Goal: Transaction & Acquisition: Subscribe to service/newsletter

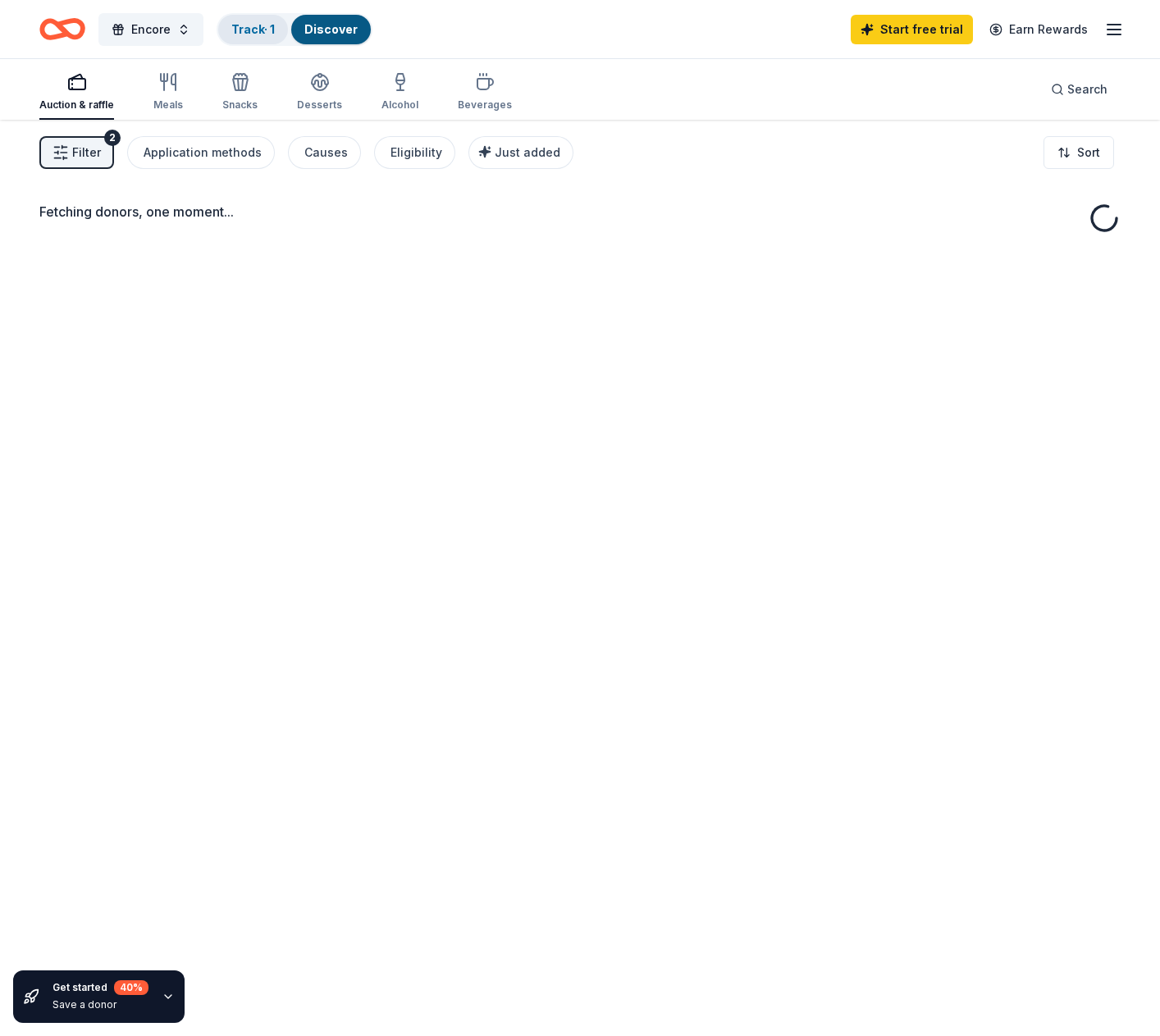
click at [246, 29] on link "Track · 1" at bounding box center [253, 30] width 43 height 14
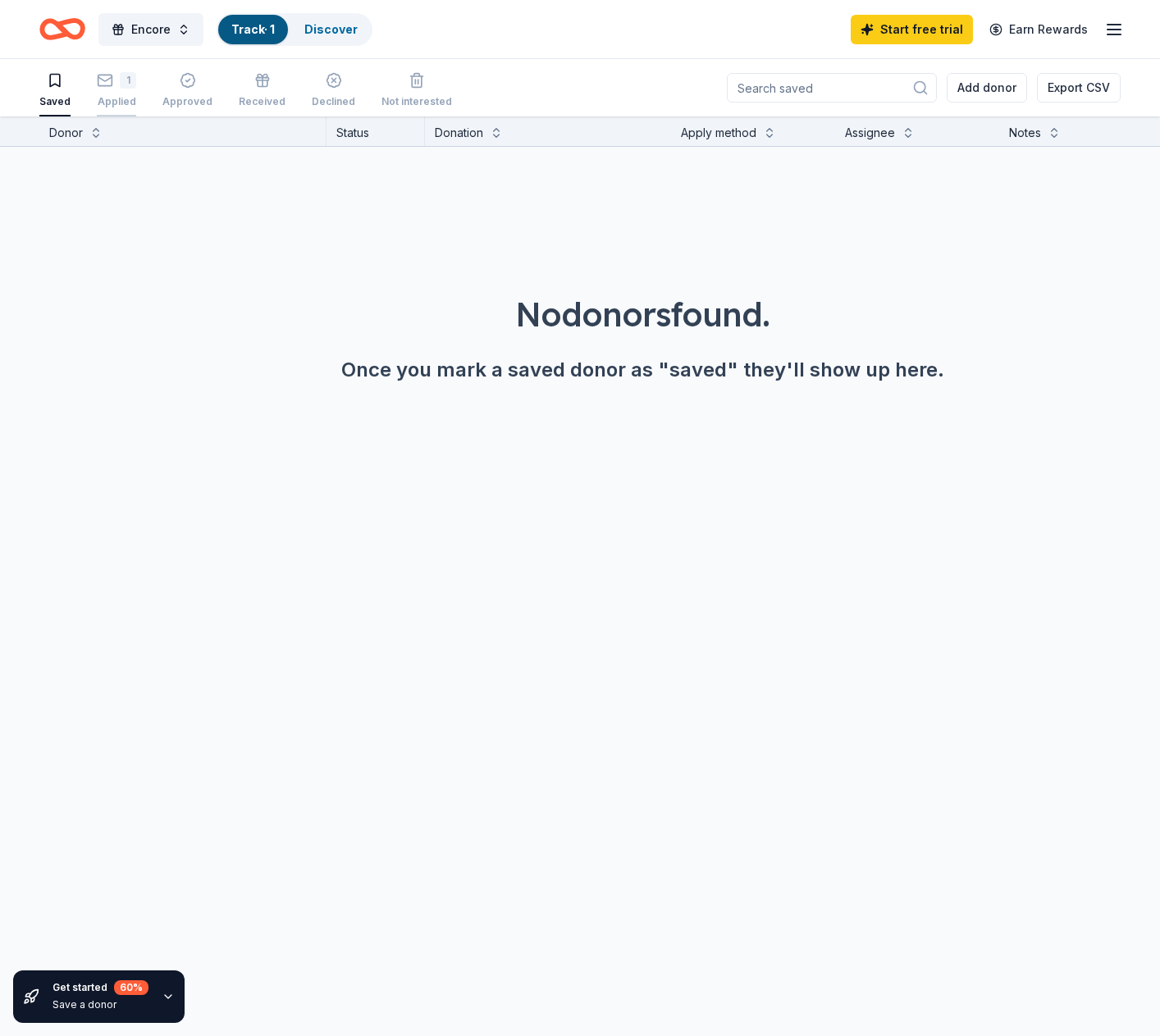
click at [111, 85] on icon "button" at bounding box center [104, 80] width 16 height 16
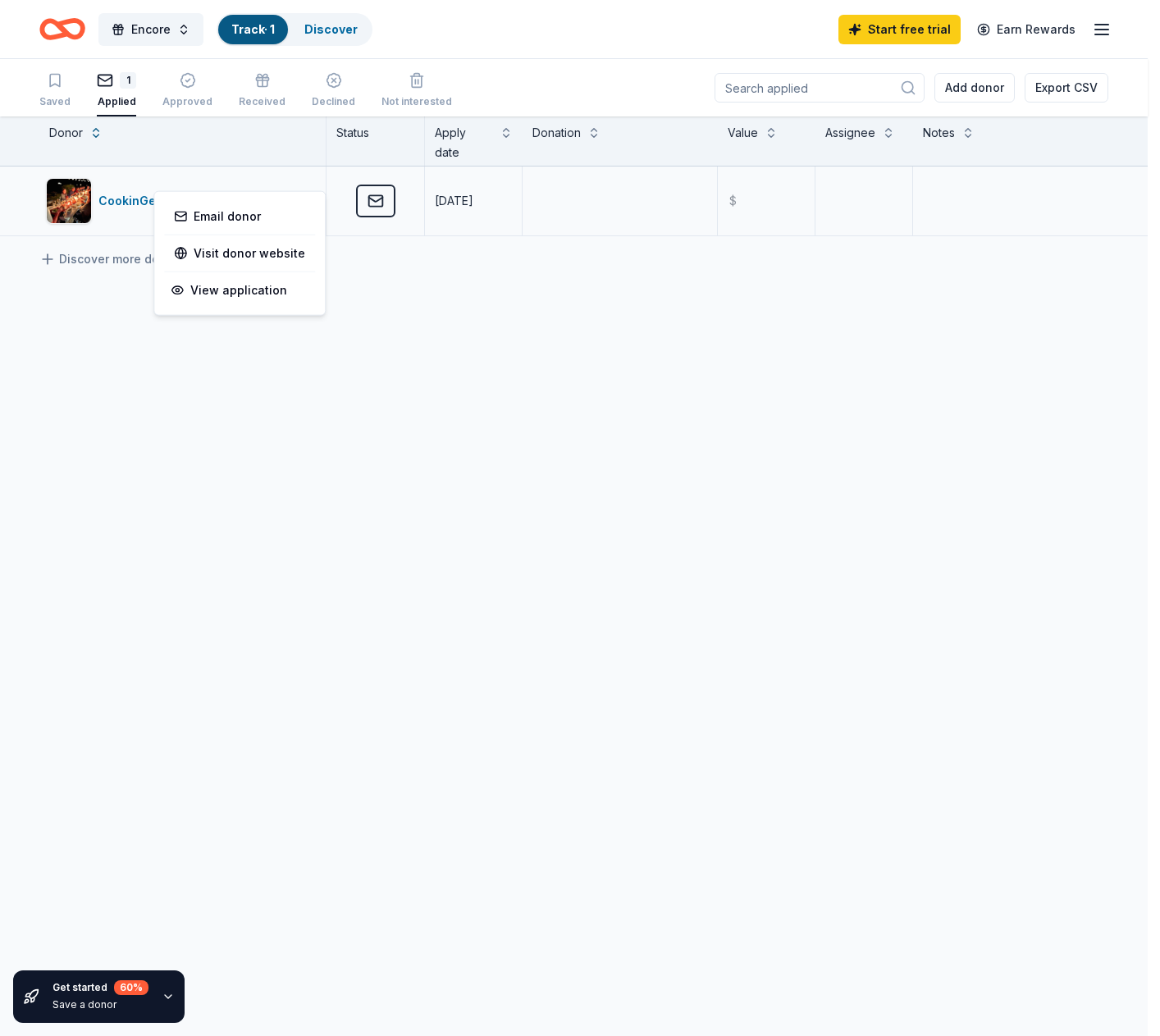
click at [303, 181] on html "Encore Track · 1 Discover Start free trial Earn Rewards Saved 1 Applied Approve…" at bounding box center [580, 518] width 1160 height 1036
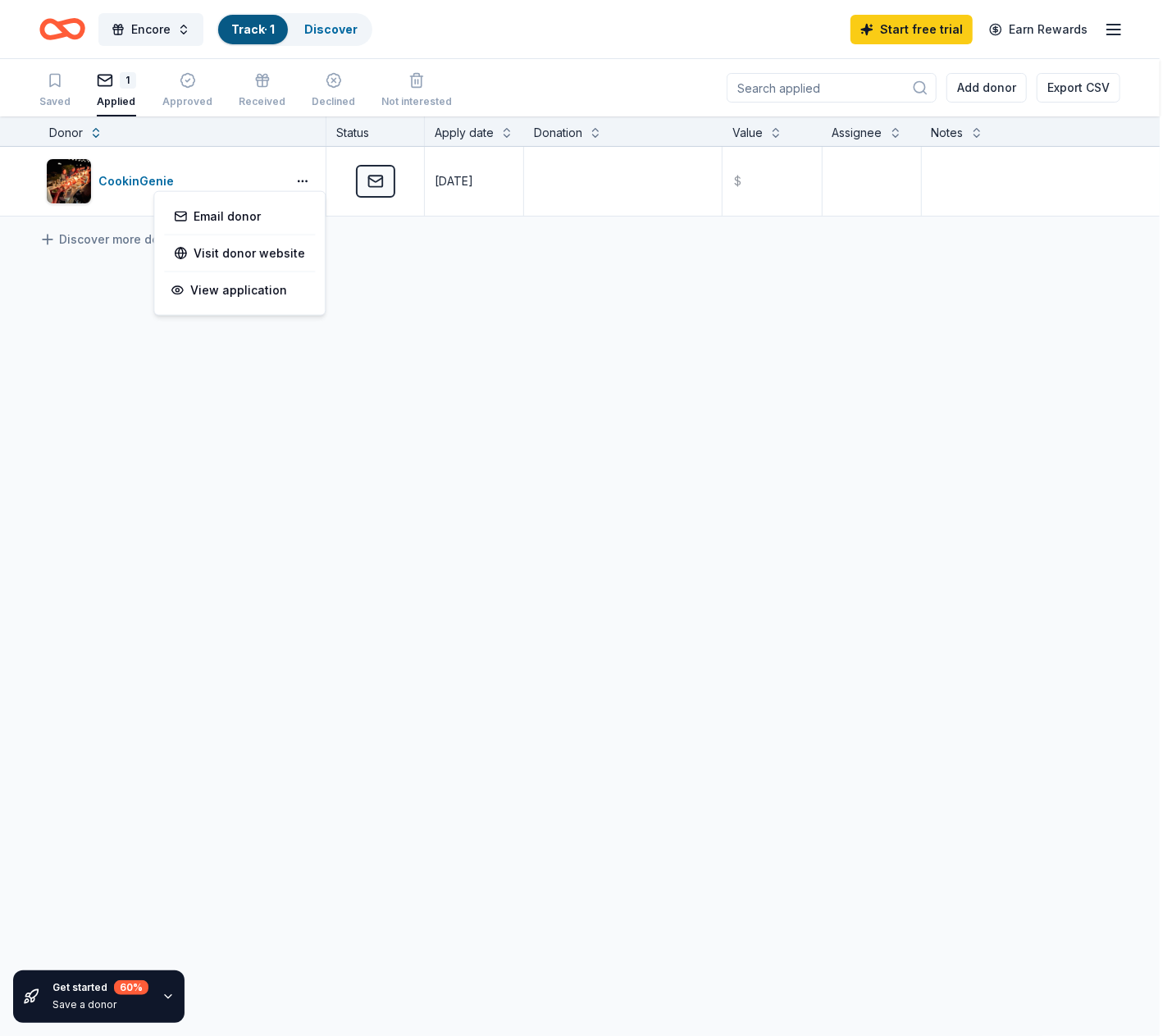
click at [303, 180] on html "Encore Track · 1 Discover Start free trial Earn Rewards Saved 1 Applied Approve…" at bounding box center [586, 518] width 1172 height 1036
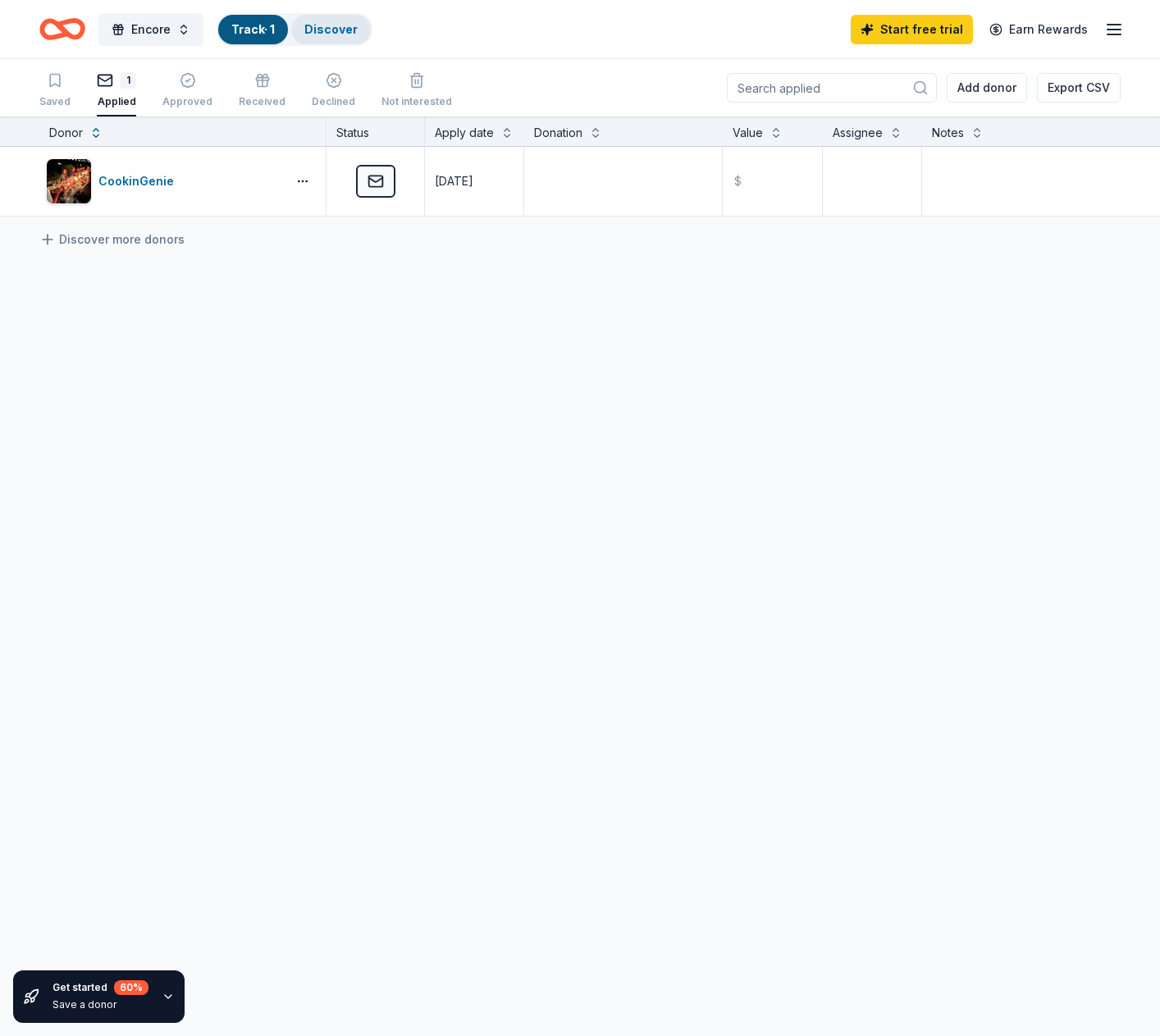
click at [315, 38] on div "Discover" at bounding box center [331, 30] width 80 height 30
click at [313, 30] on link "Discover" at bounding box center [330, 30] width 53 height 14
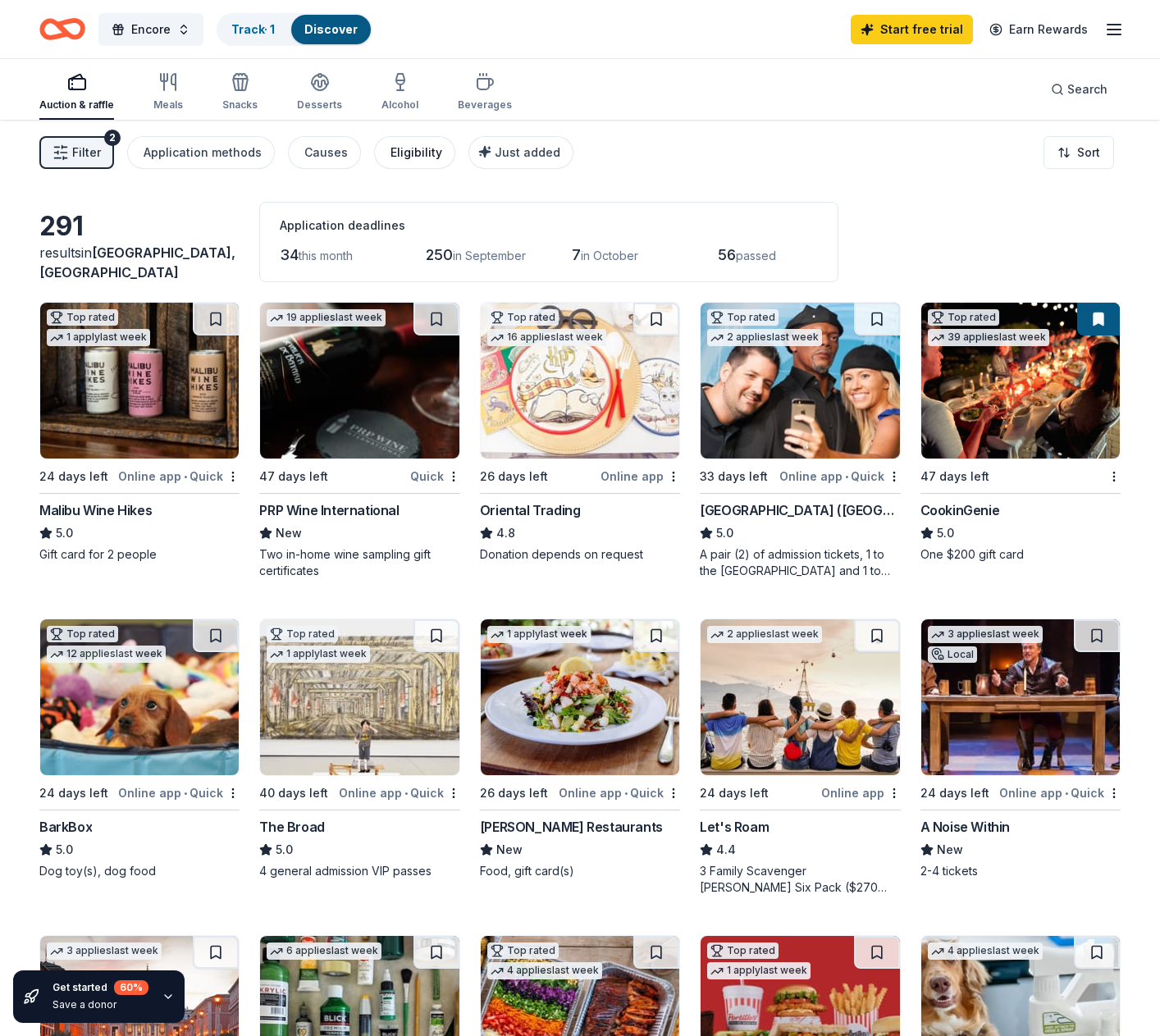
click at [399, 152] on div "Eligibility" at bounding box center [417, 152] width 52 height 20
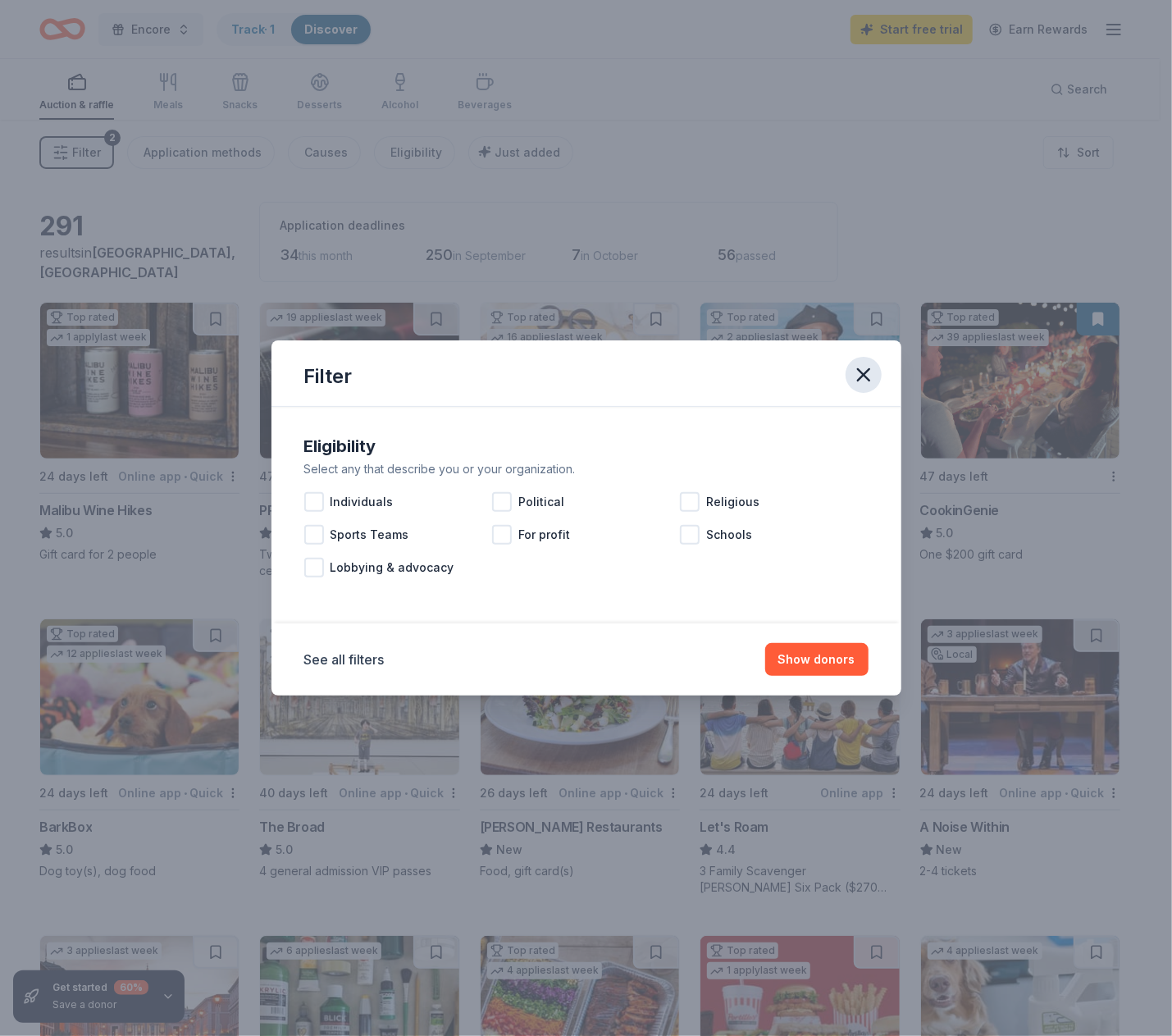
click at [872, 373] on icon "button" at bounding box center [863, 374] width 23 height 23
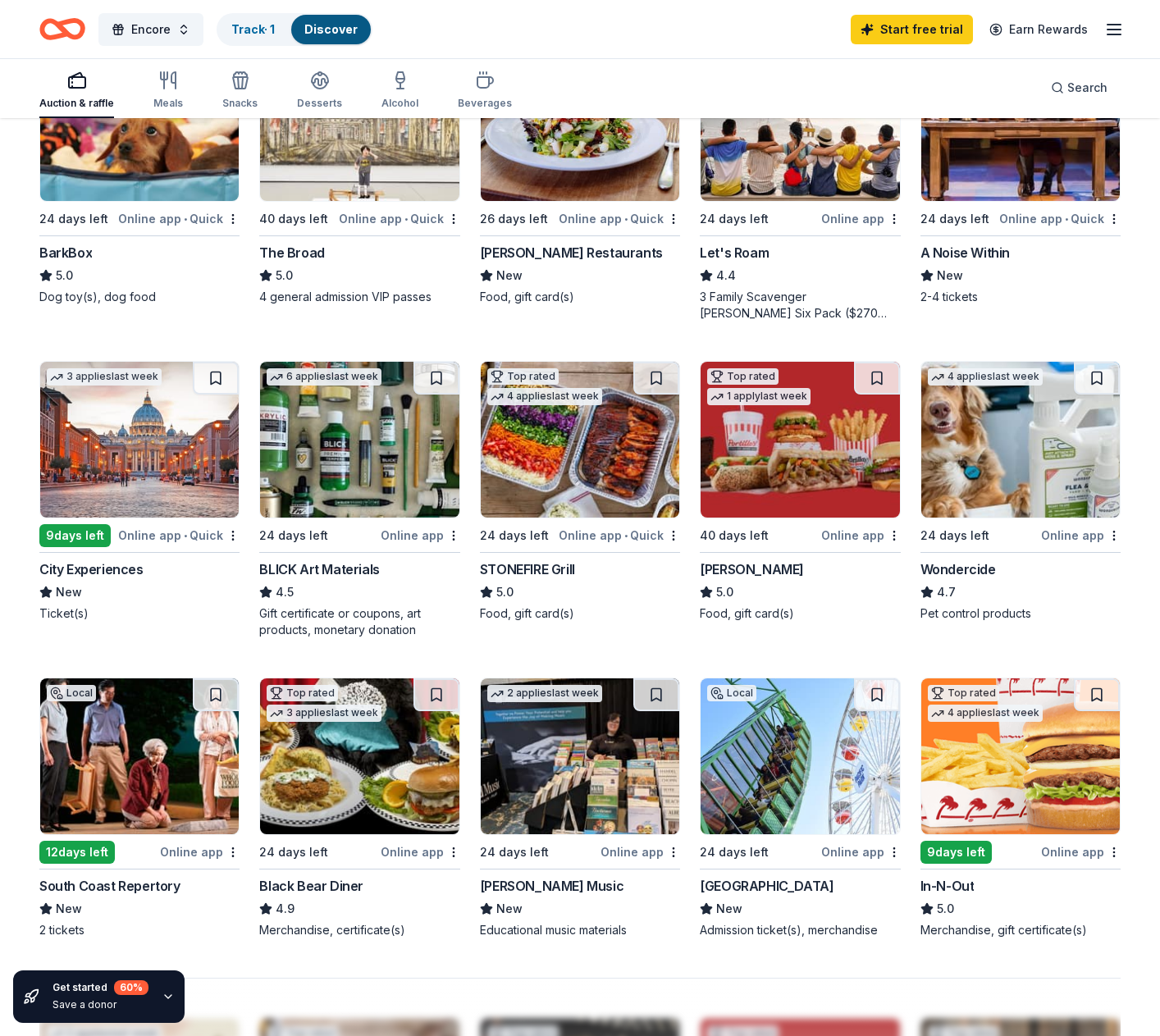
scroll to position [657, 0]
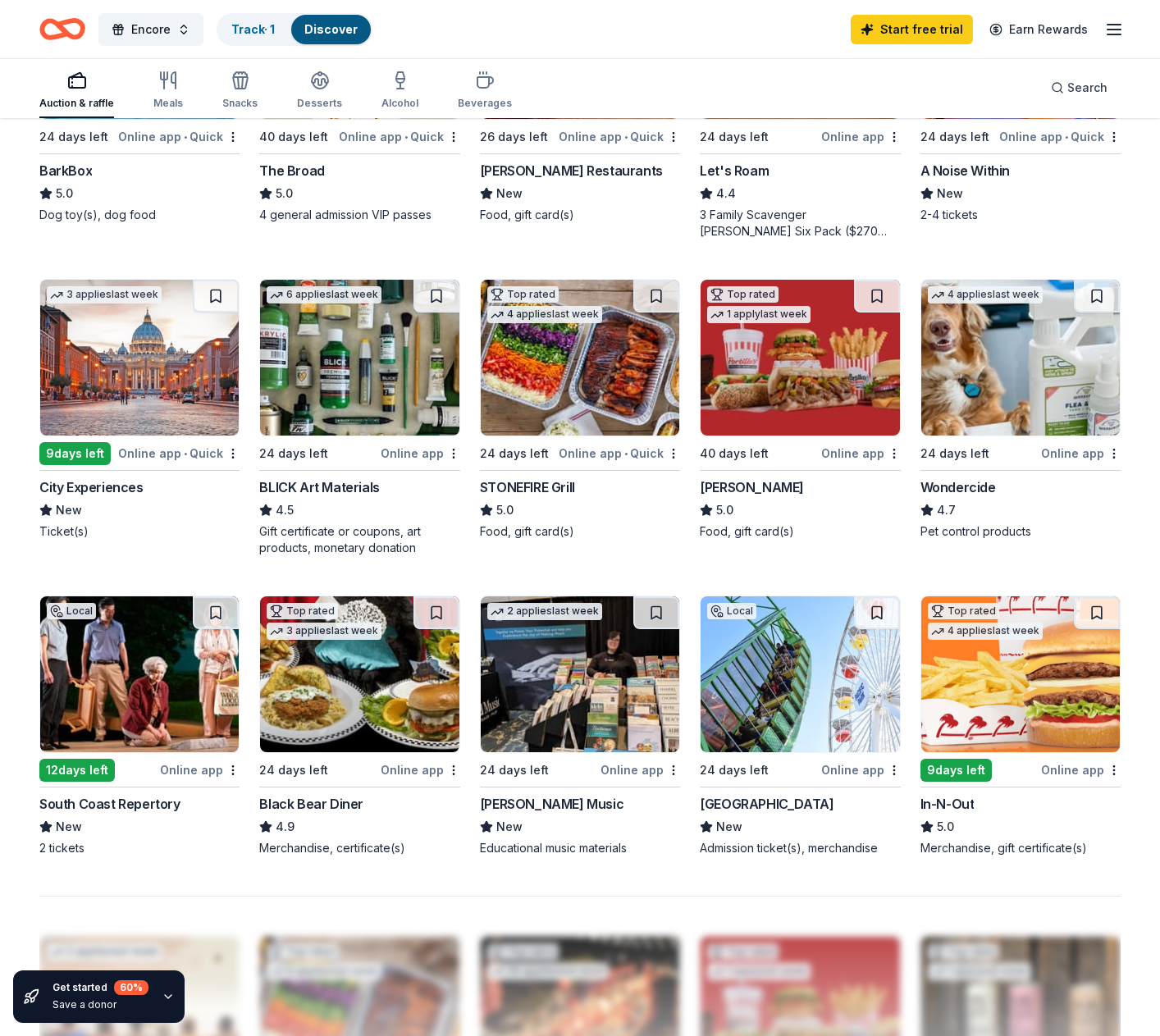
click at [1079, 693] on img at bounding box center [1020, 674] width 199 height 155
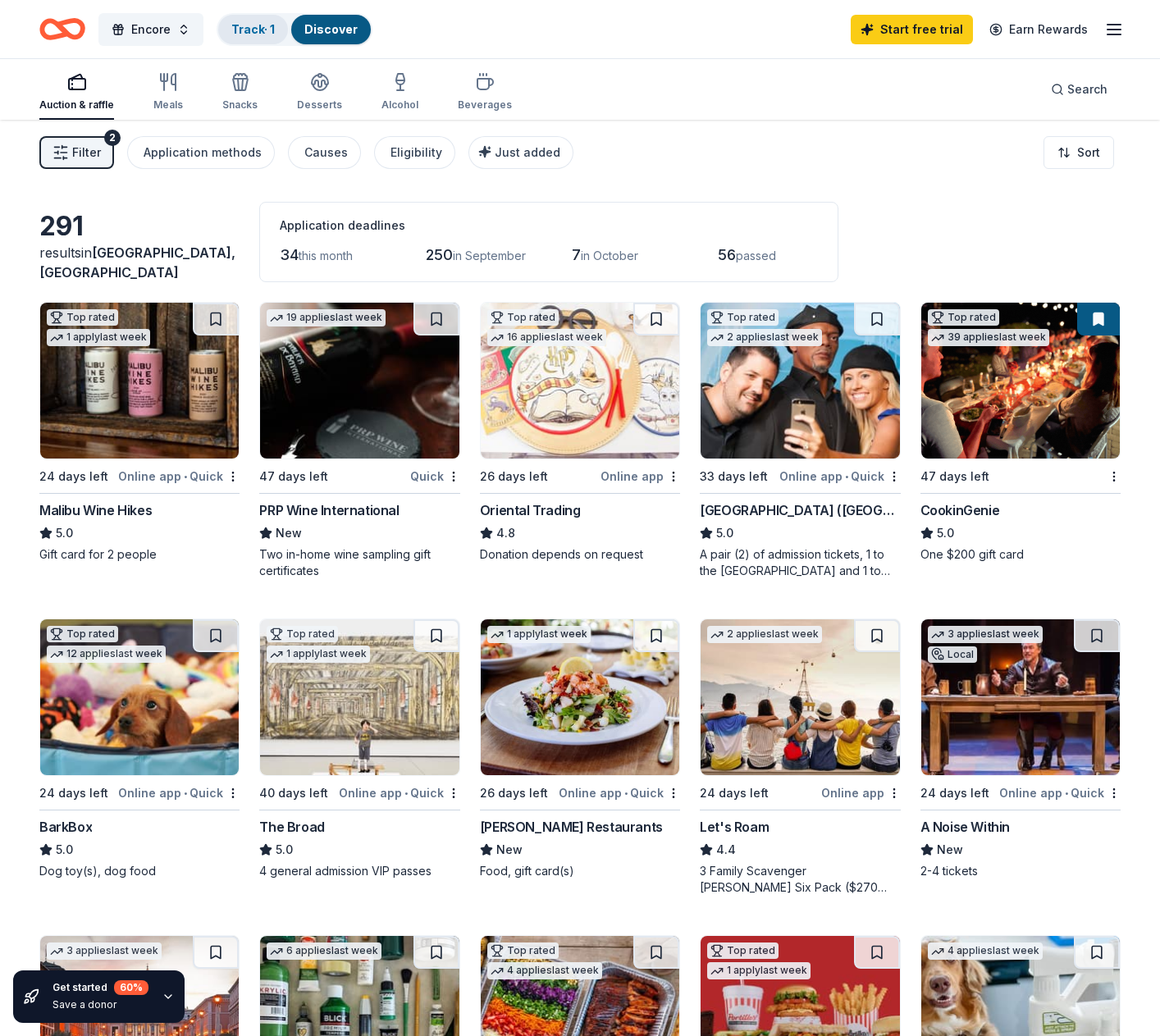
scroll to position [0, 0]
click at [220, 162] on button "Application methods" at bounding box center [201, 153] width 148 height 33
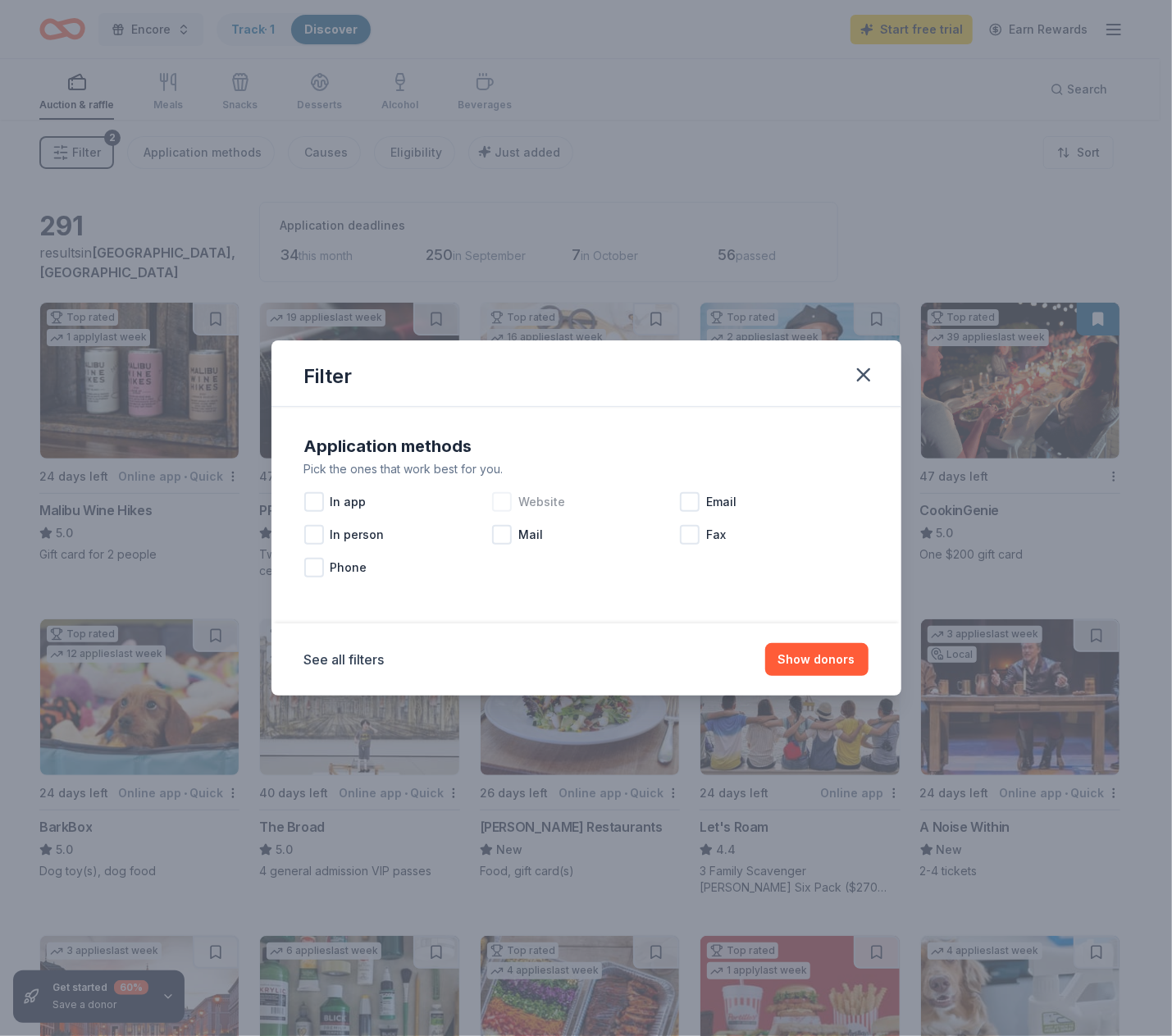
click at [520, 510] on span "Website" at bounding box center [542, 502] width 47 height 20
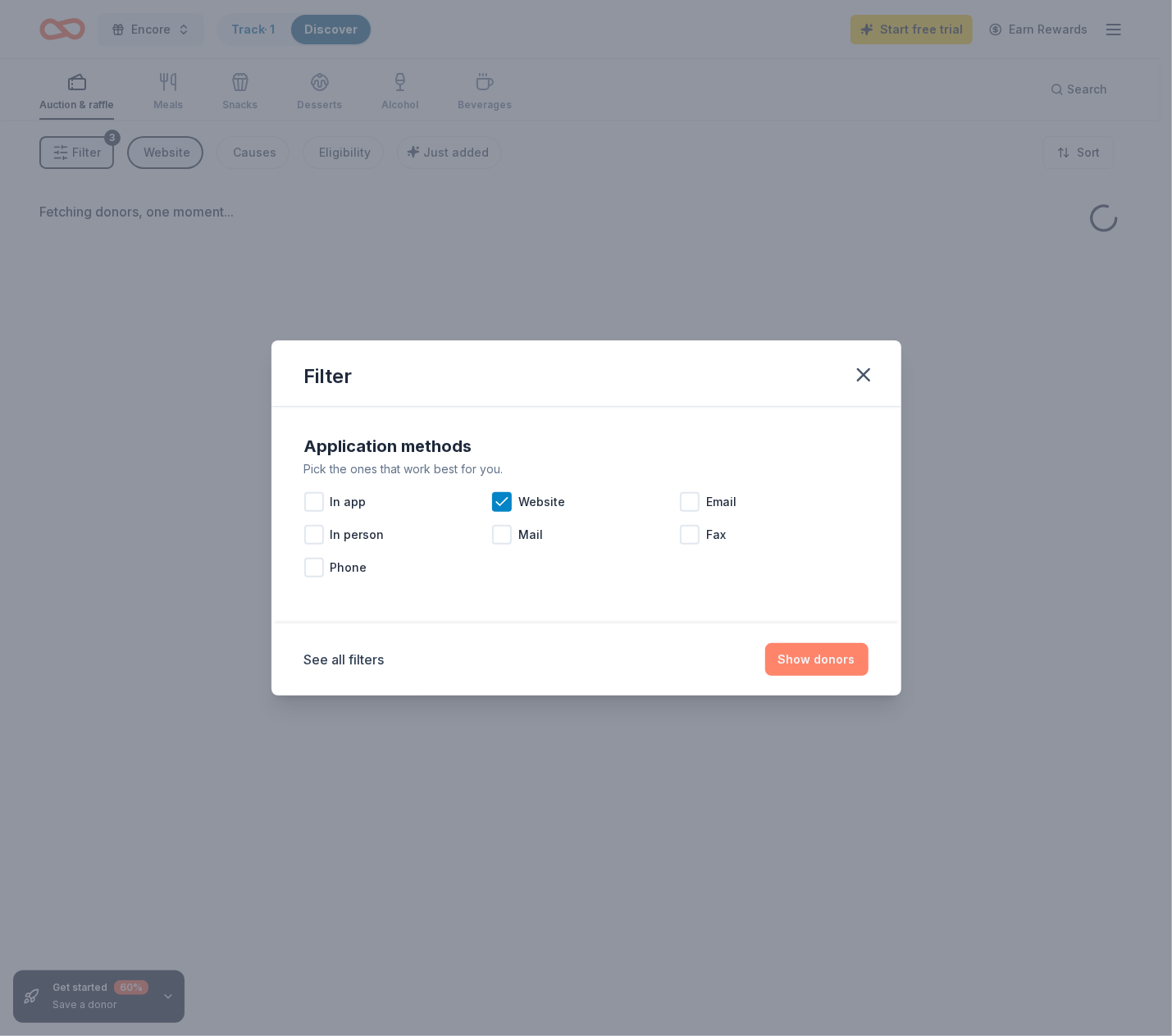
click at [779, 657] on button "Show donors" at bounding box center [816, 660] width 103 height 33
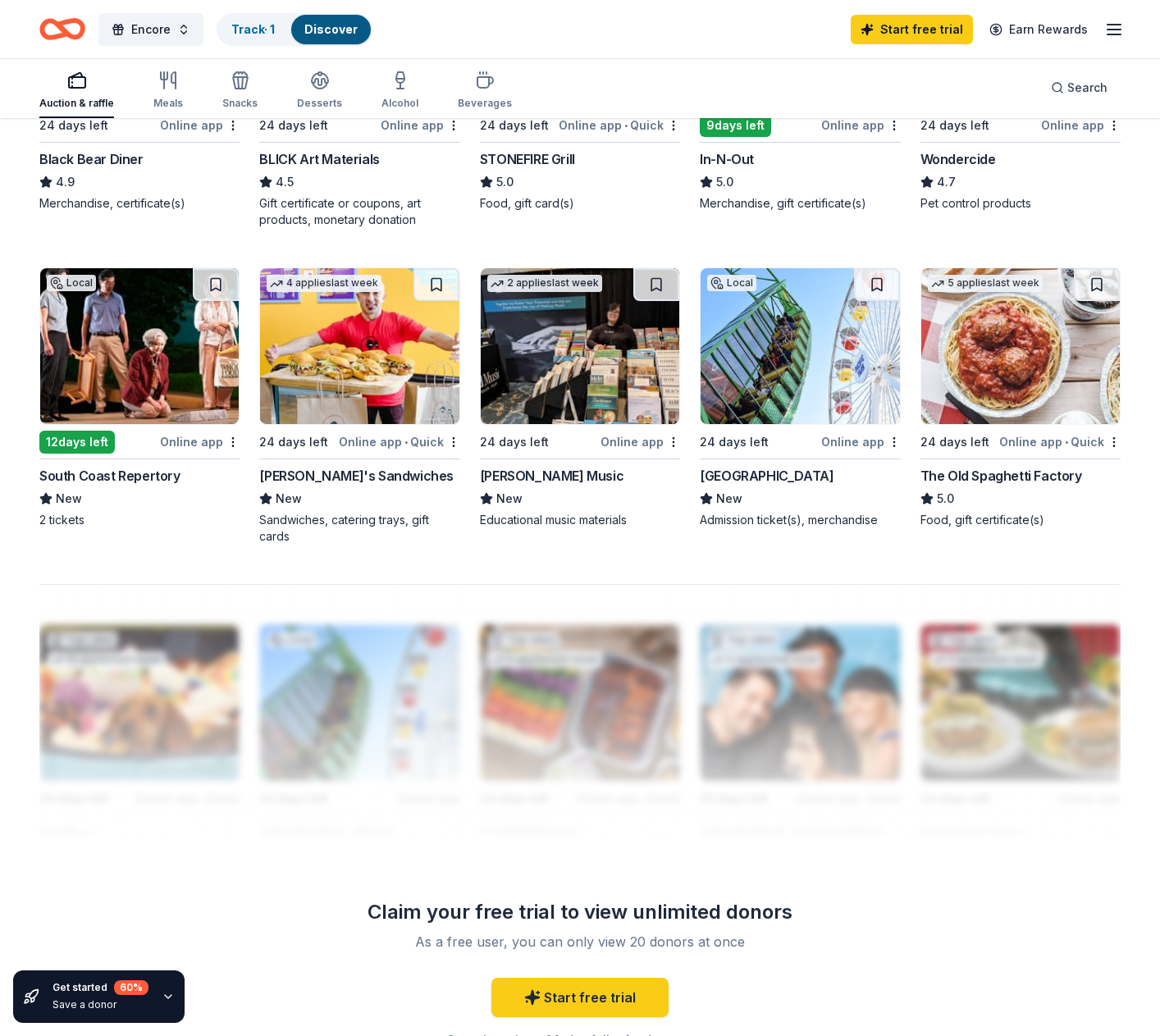
scroll to position [657, 0]
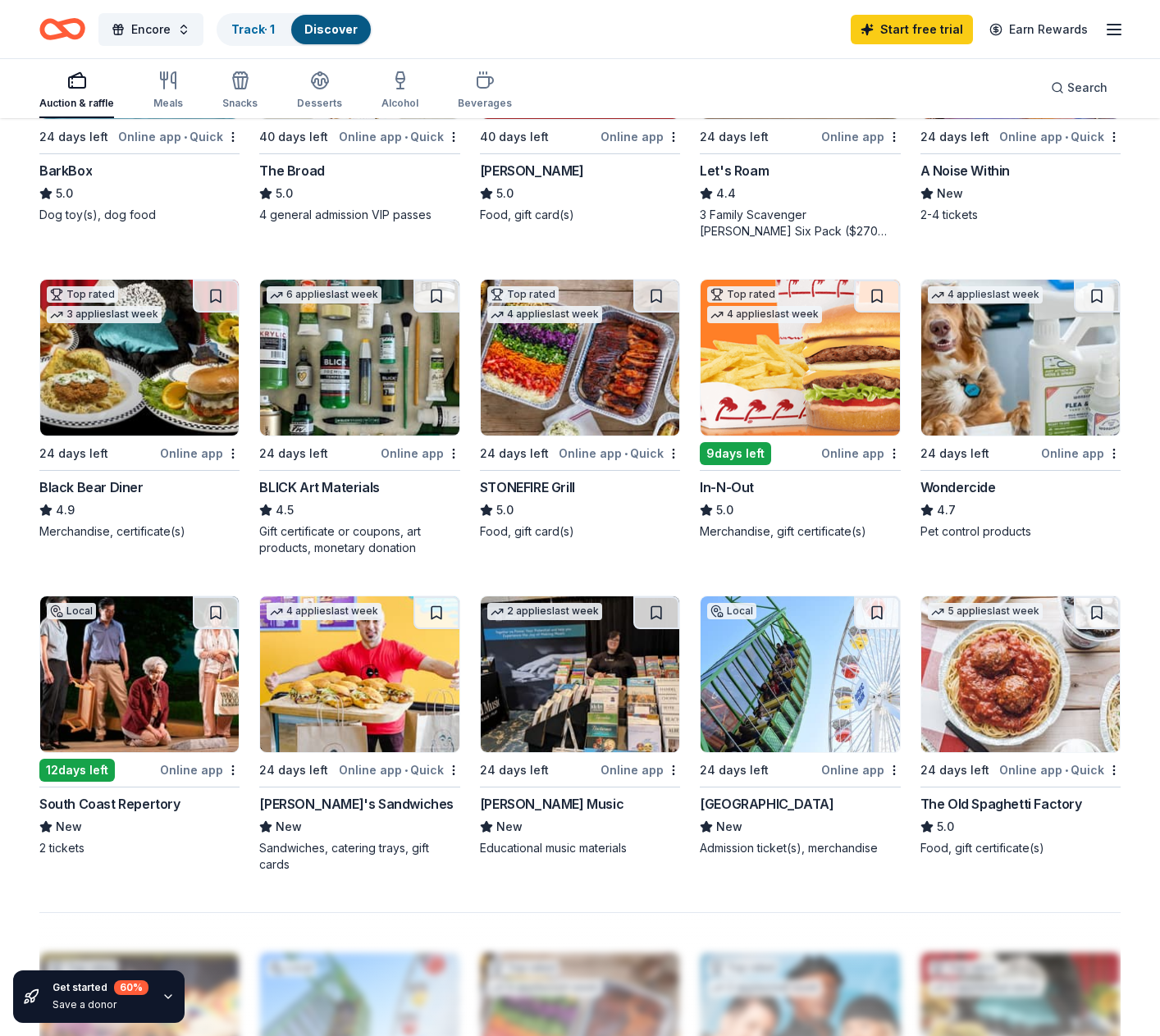
click at [310, 688] on img at bounding box center [359, 674] width 199 height 155
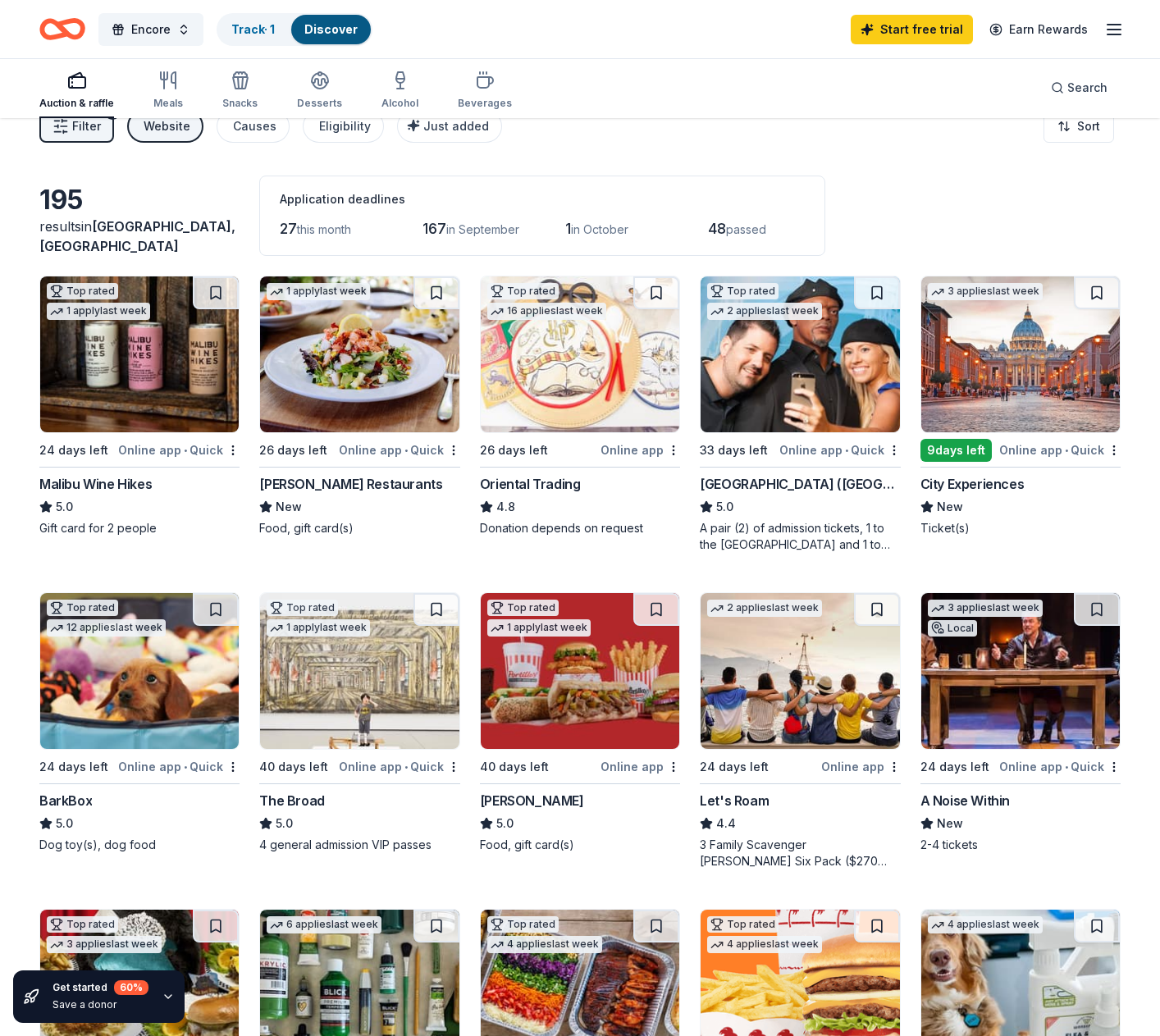
scroll to position [0, 0]
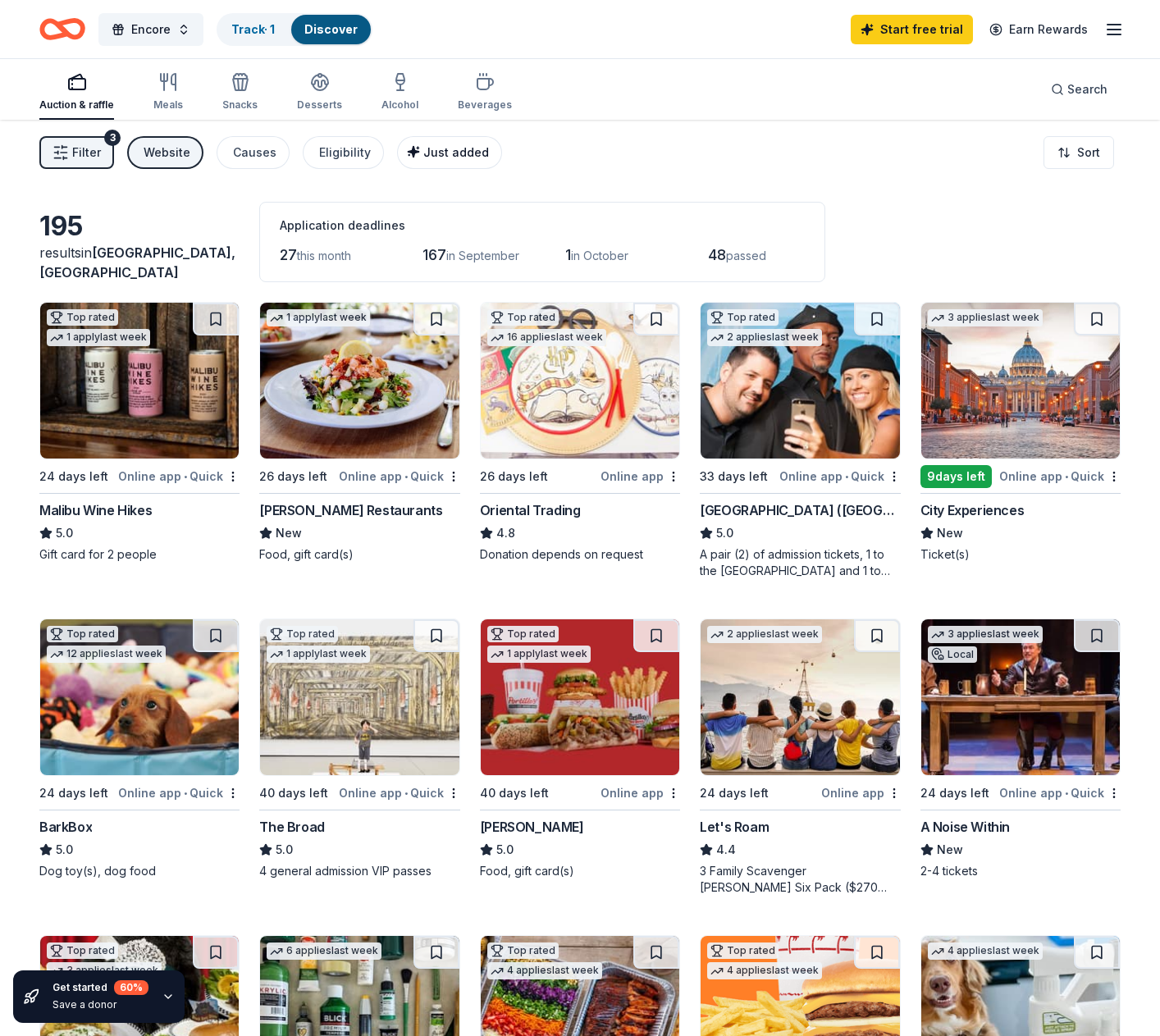
click at [455, 157] on span "Just added" at bounding box center [456, 152] width 66 height 14
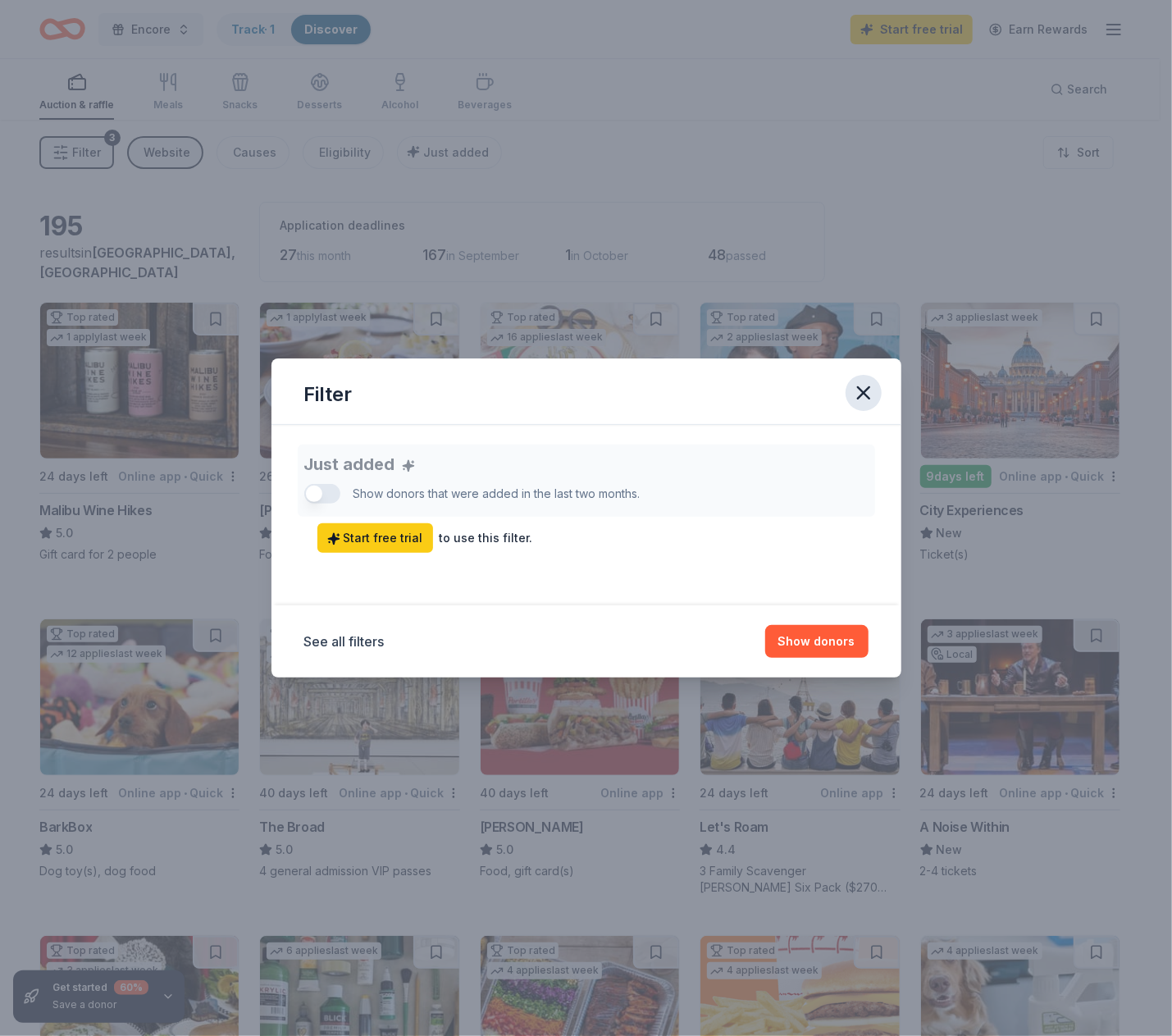
click at [864, 392] on icon "button" at bounding box center [863, 393] width 23 height 23
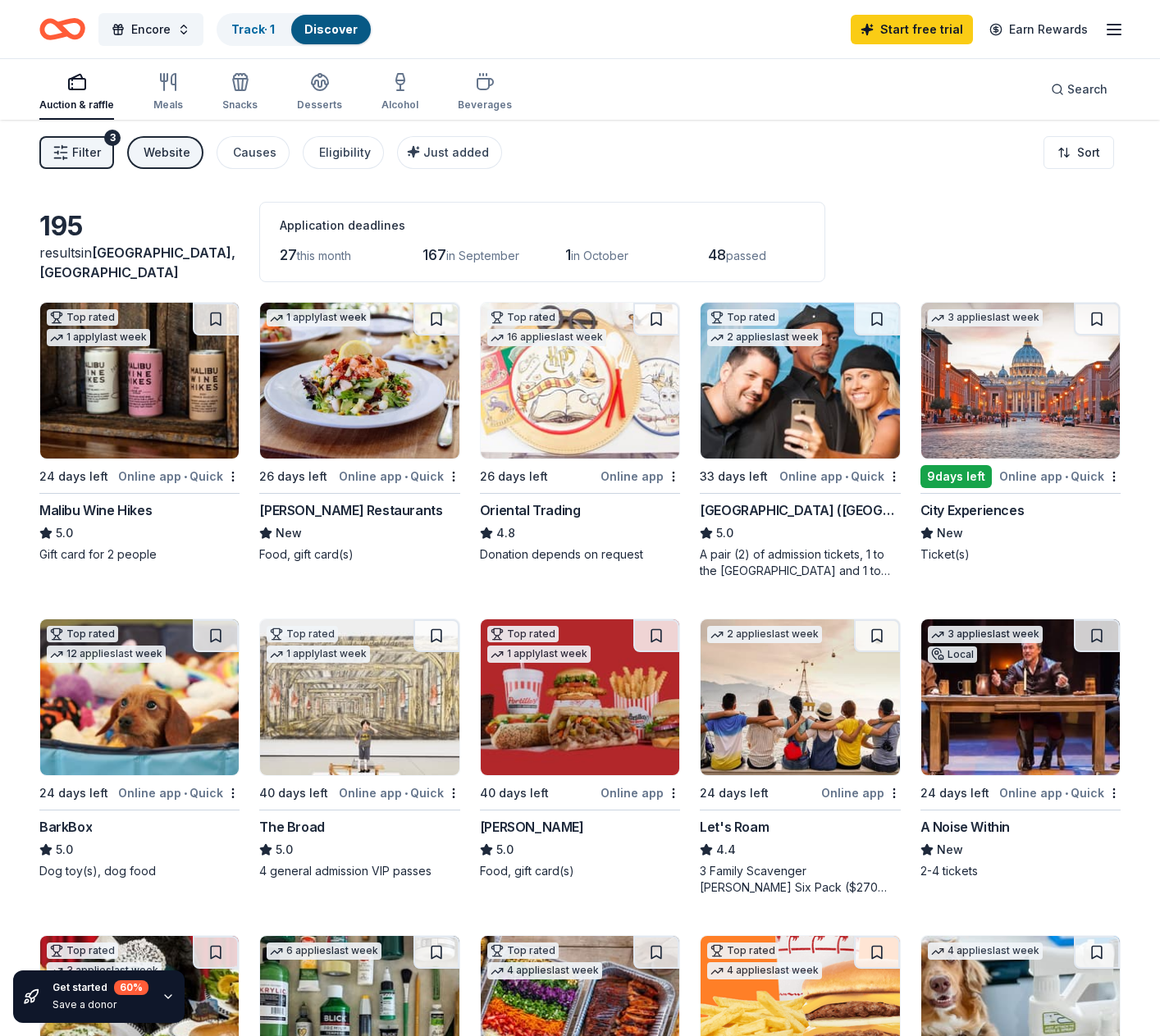
click at [1075, 178] on div "Filter 3 Website Causes Eligibility Just added Sort" at bounding box center [580, 153] width 1160 height 66
click at [1075, 159] on html "Encore Track · 1 Discover Start free trial Earn Rewards Auction & raffle Meals …" at bounding box center [580, 518] width 1160 height 1036
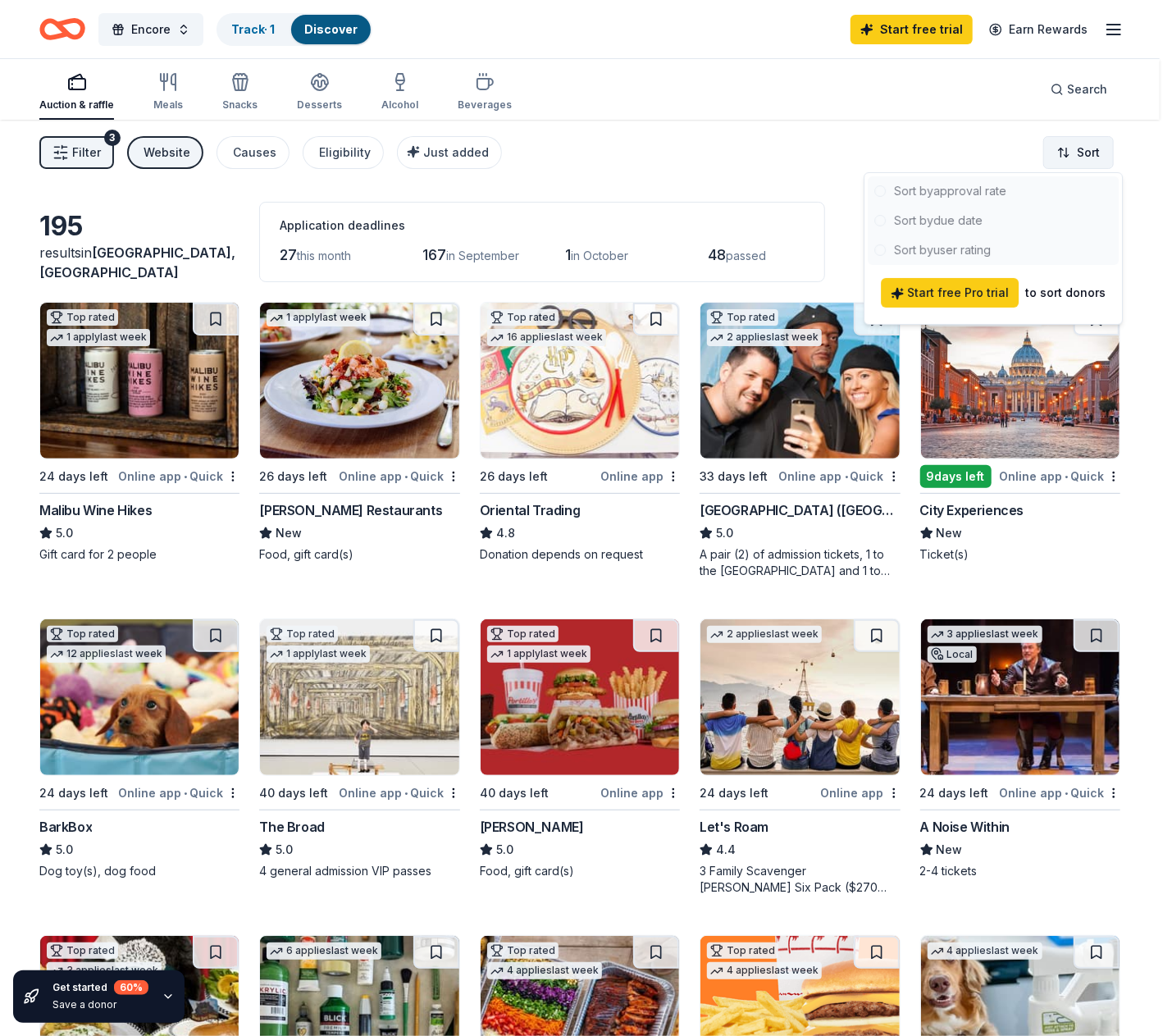
click at [1075, 159] on html "Encore Track · 1 Discover Start free trial Earn Rewards Auction & raffle Meals …" at bounding box center [586, 518] width 1172 height 1036
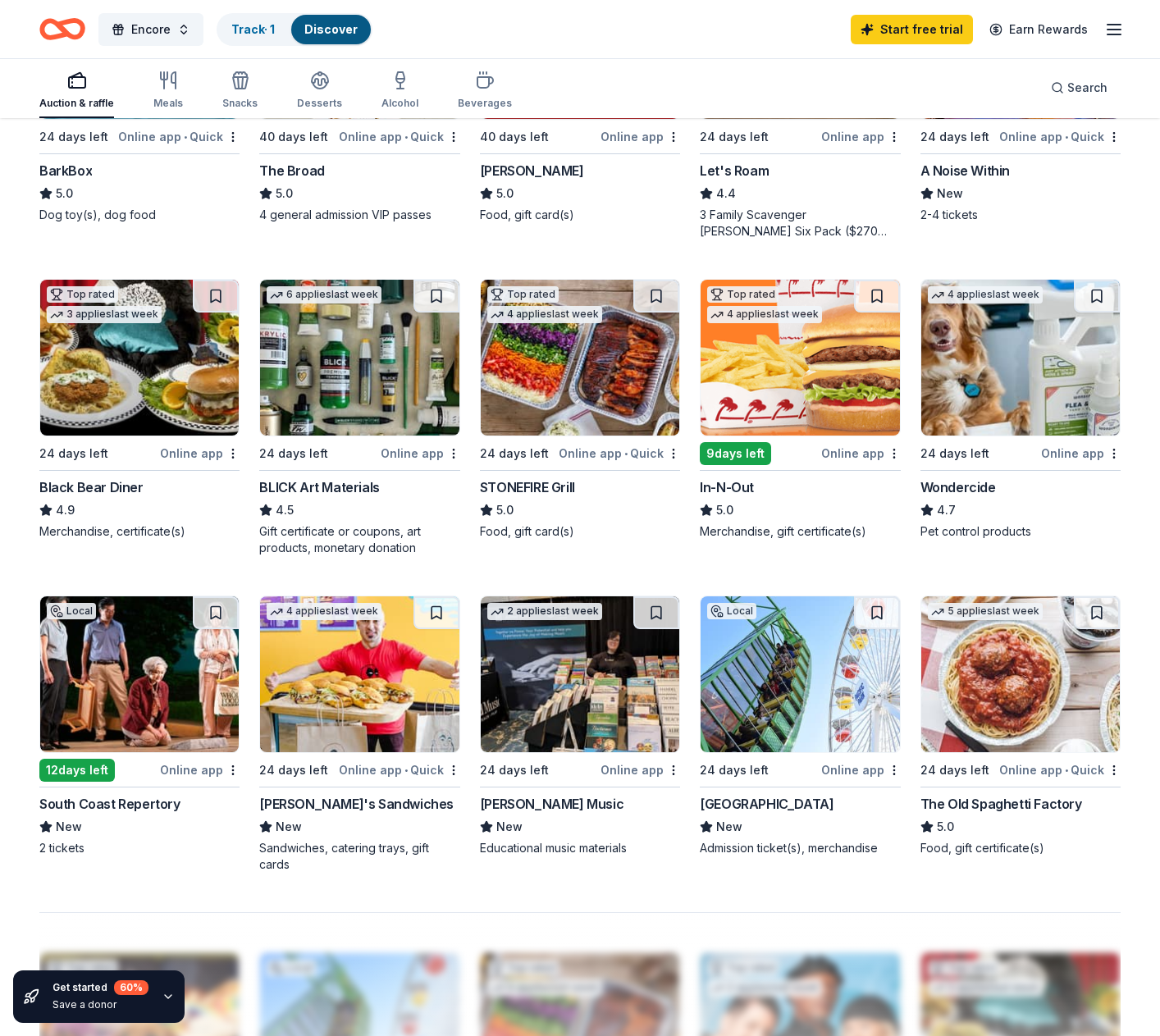
scroll to position [738, 0]
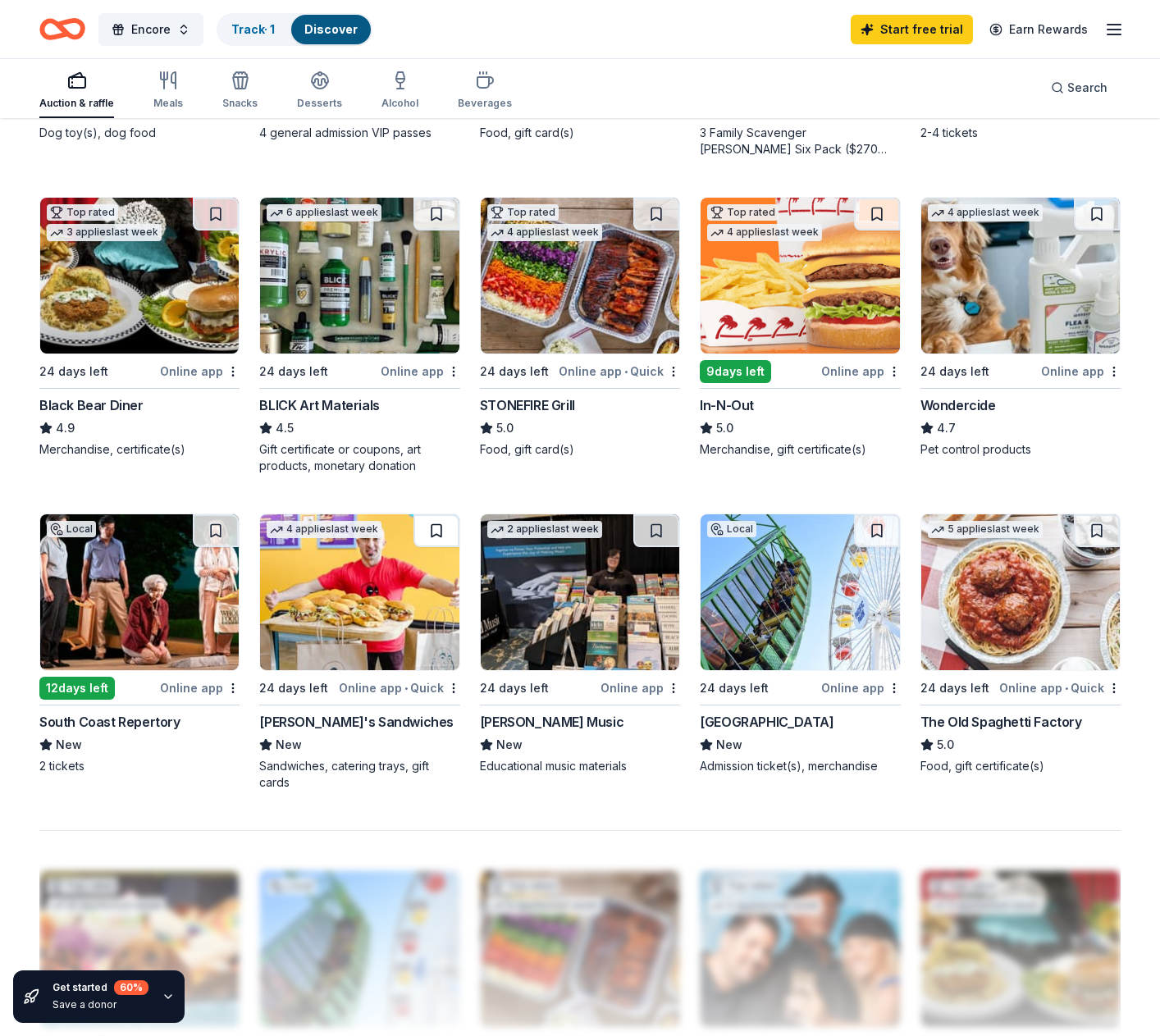
click at [437, 522] on button at bounding box center [436, 531] width 46 height 33
click at [718, 719] on div "Pacific Park" at bounding box center [767, 722] width 134 height 20
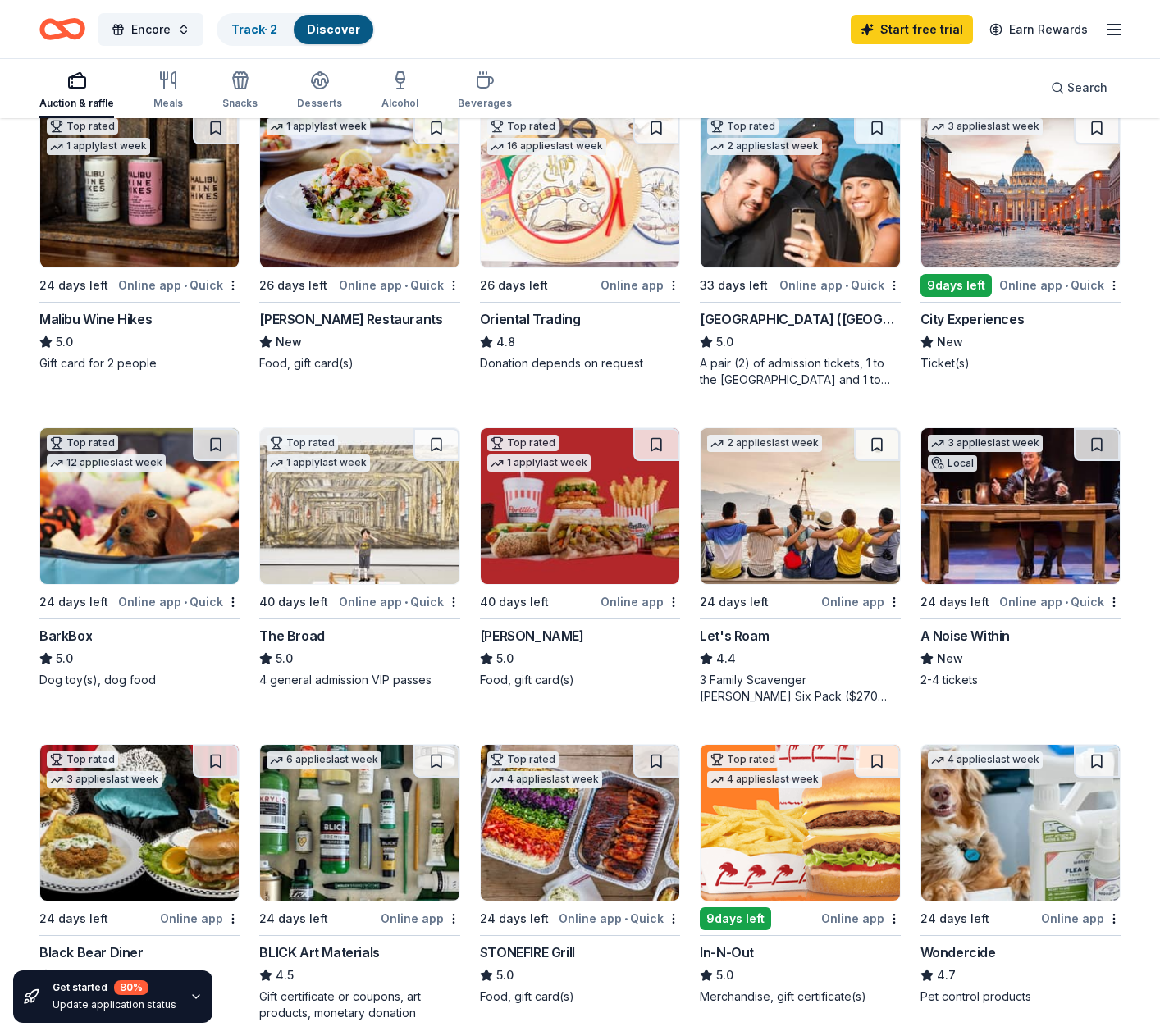
scroll to position [0, 0]
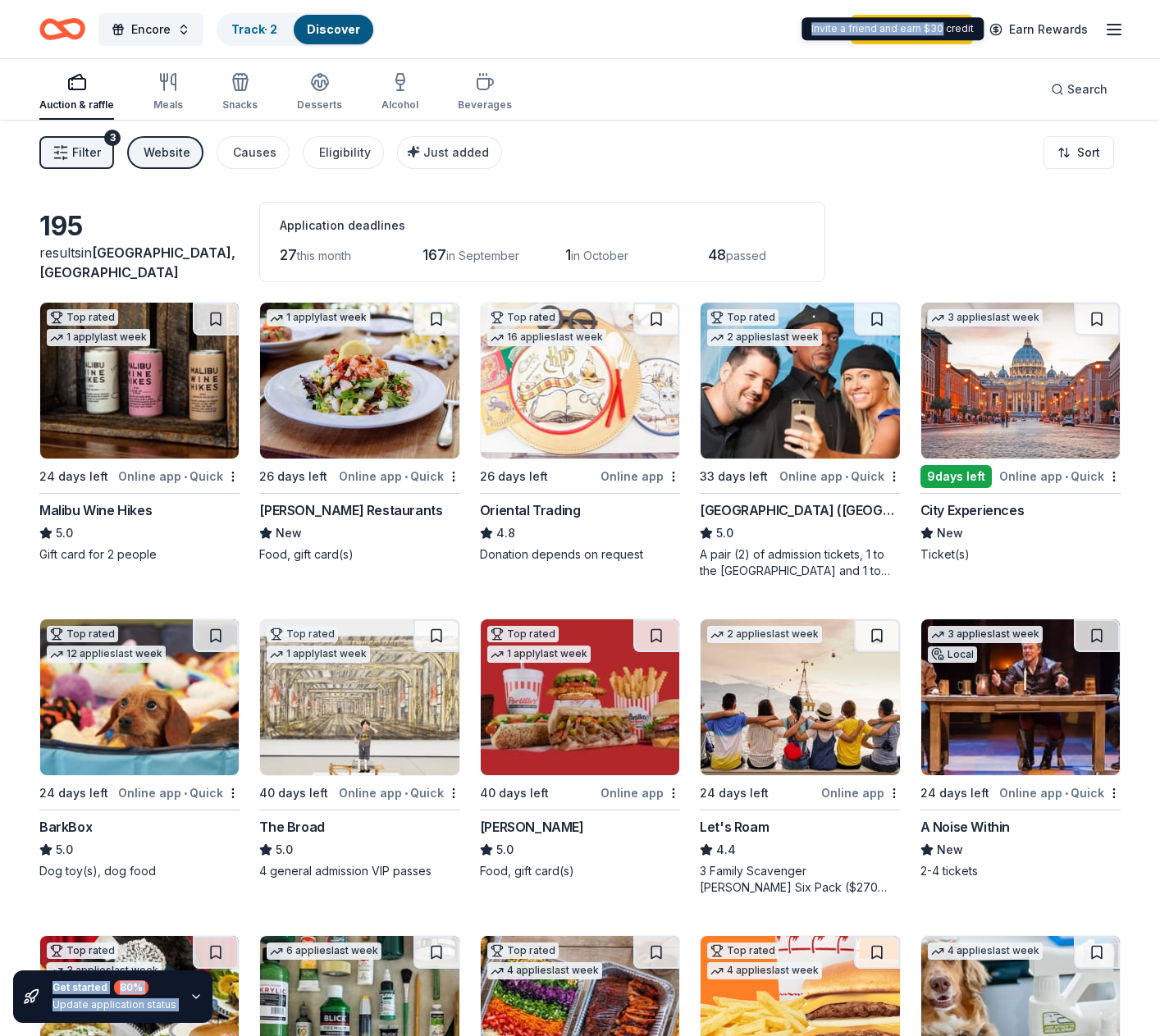
drag, startPoint x: 939, startPoint y: 35, endPoint x: 983, endPoint y: 116, distance: 92.2
click at [983, 116] on body "Encore Track · 2 Discover Start free trial Earn Rewards Auction & raffle Meals …" at bounding box center [580, 518] width 1160 height 1036
drag, startPoint x: 983, startPoint y: 116, endPoint x: 928, endPoint y: 32, distance: 100.4
click at [928, 32] on link "Start free trial" at bounding box center [912, 30] width 122 height 30
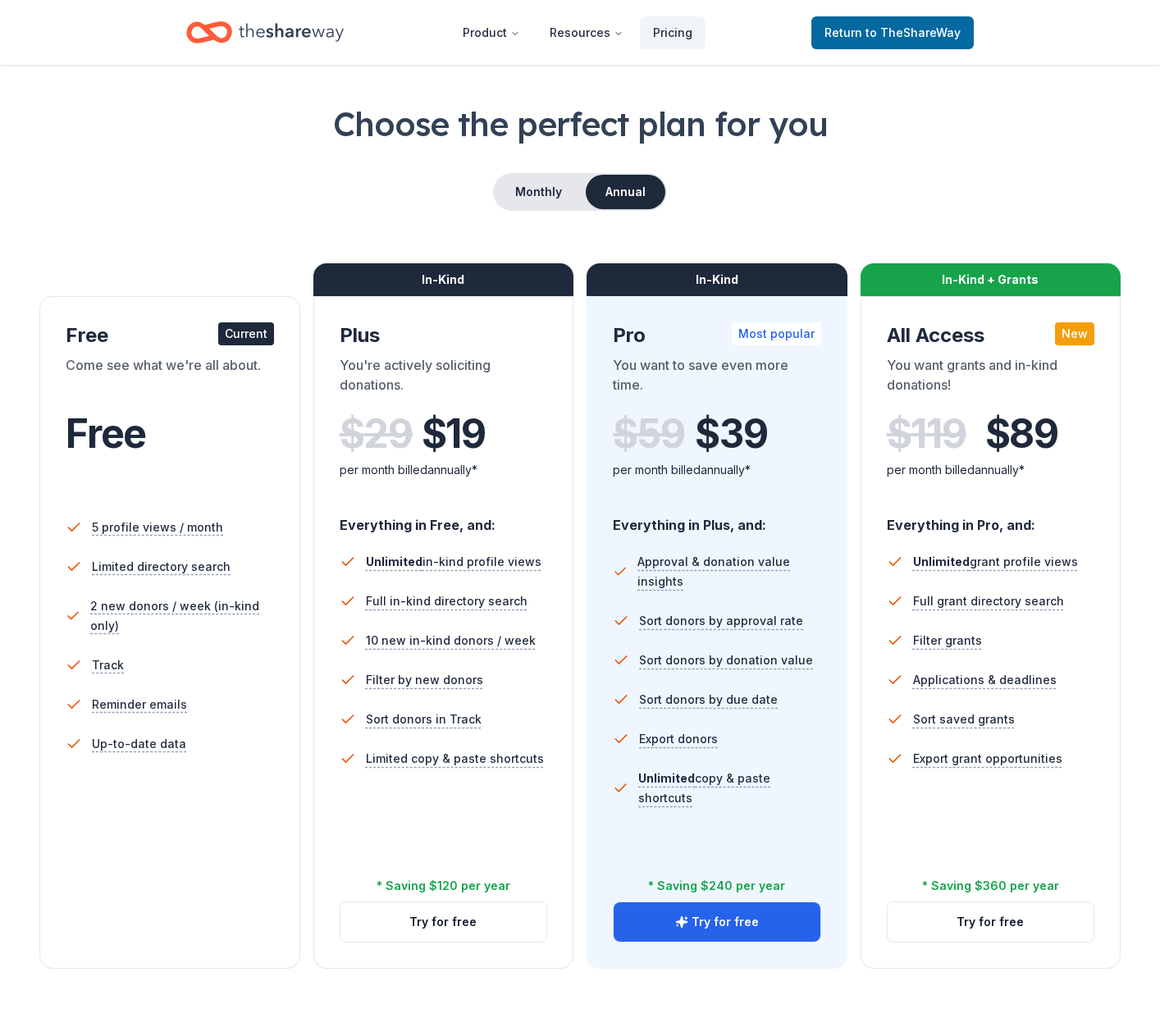
scroll to position [82, 0]
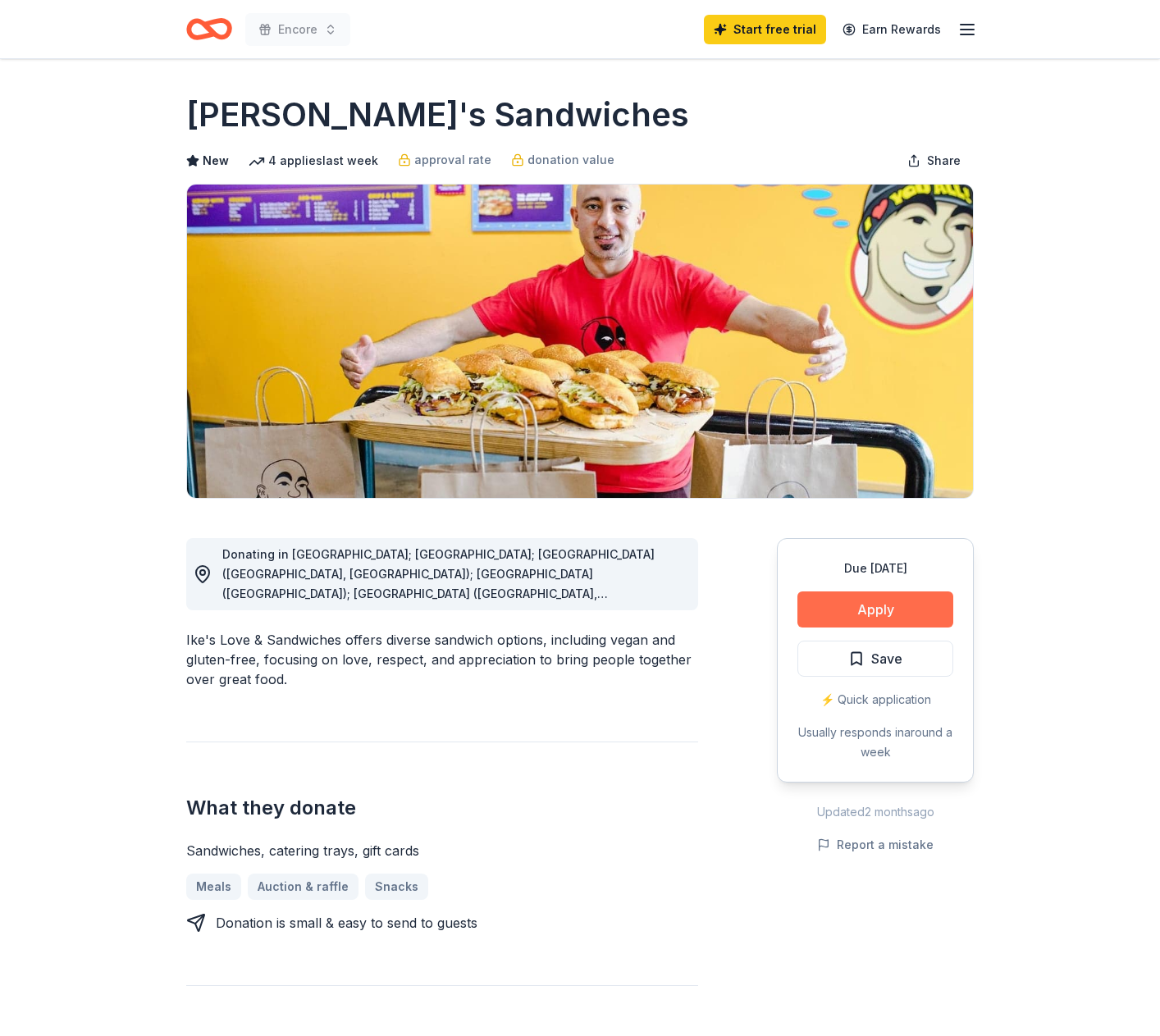
click at [817, 607] on button "Apply" at bounding box center [874, 610] width 155 height 36
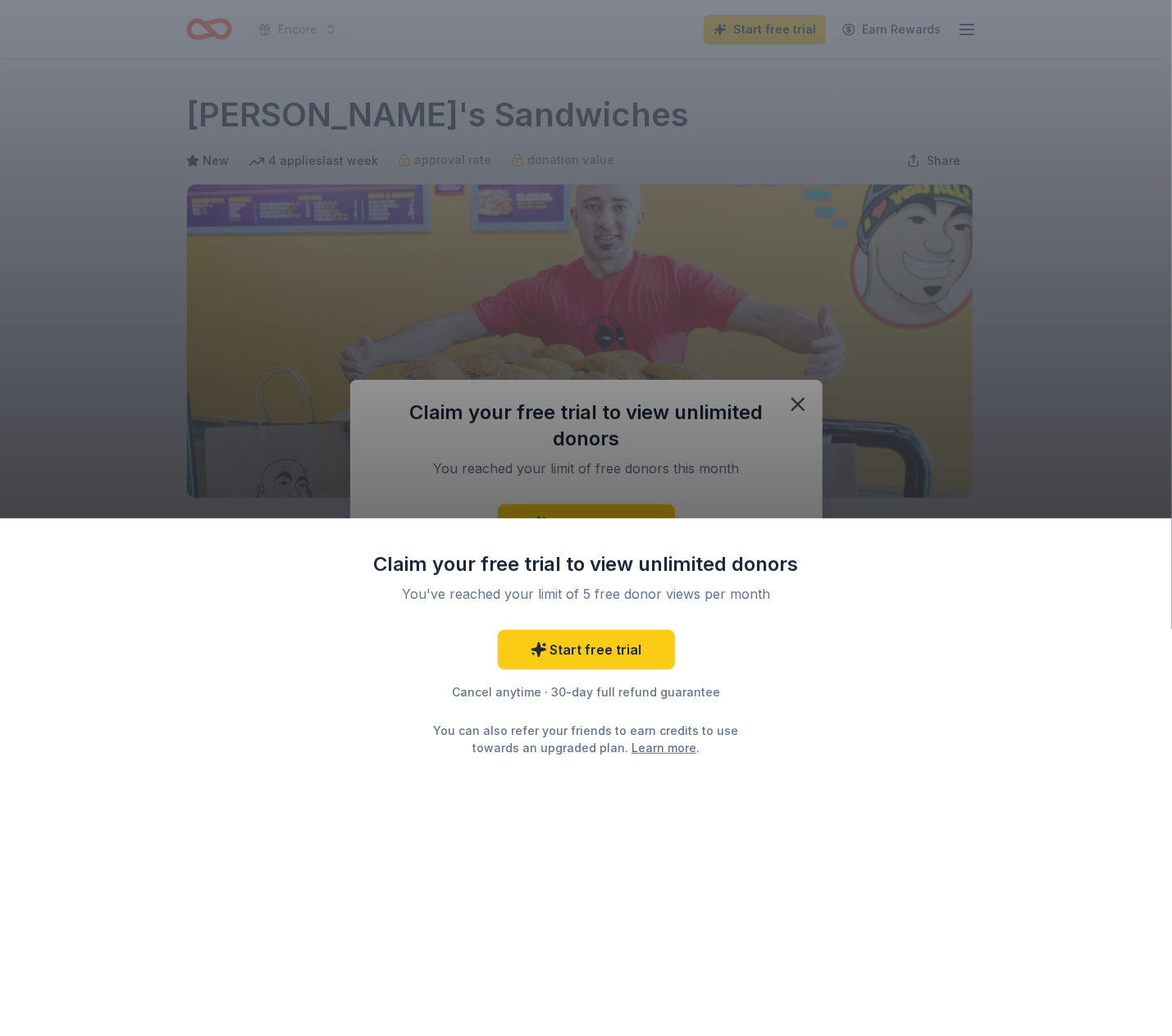
click at [807, 392] on div "Claim your free trial to view unlimited donors You've reached your limit of 5 f…" at bounding box center [586, 518] width 1172 height 1036
